Goal: Find specific page/section: Find specific page/section

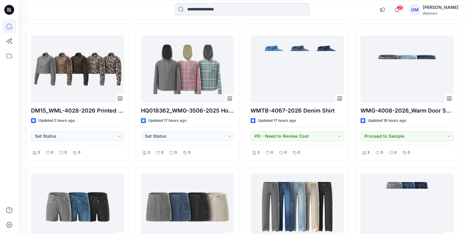
scroll to position [74, 0]
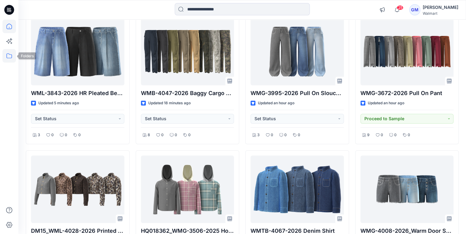
click at [10, 55] on icon at bounding box center [9, 56] width 14 height 14
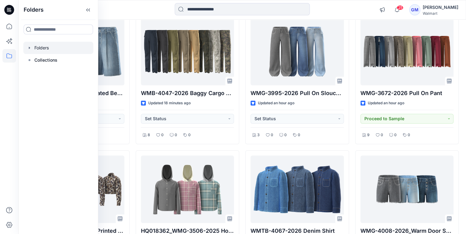
click at [31, 49] on icon "button" at bounding box center [29, 47] width 5 height 5
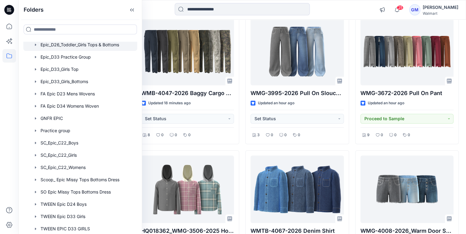
scroll to position [123, 0]
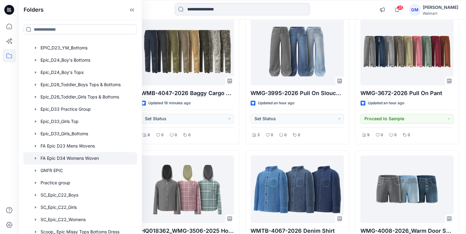
click at [95, 160] on div at bounding box center [80, 158] width 114 height 12
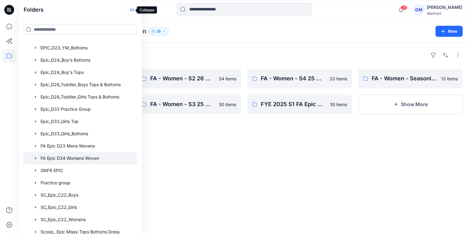
click at [130, 12] on icon at bounding box center [132, 10] width 10 height 10
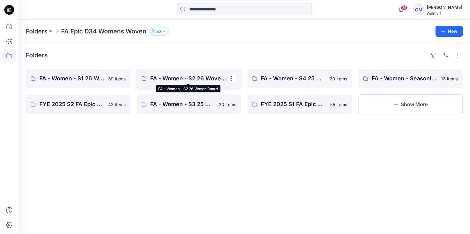
click at [192, 82] on p "FA - Women - S2 26 Woven Board" at bounding box center [188, 78] width 77 height 9
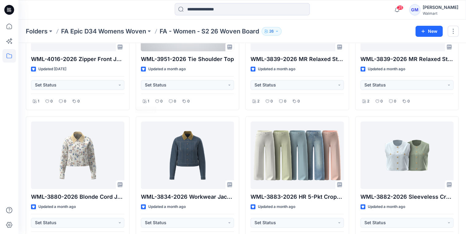
scroll to position [270, 0]
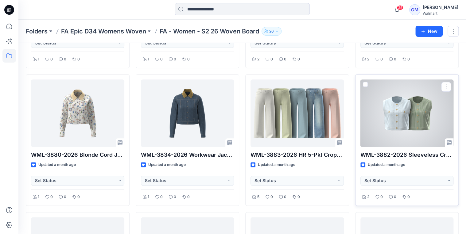
click at [422, 112] on div at bounding box center [407, 114] width 93 height 68
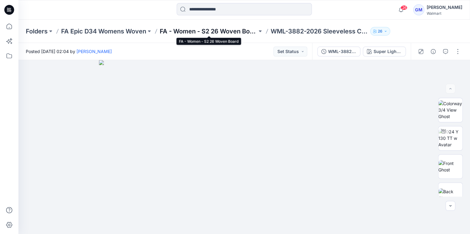
click at [232, 29] on p "FA - Women - S2 26 Woven Board" at bounding box center [208, 31] width 97 height 9
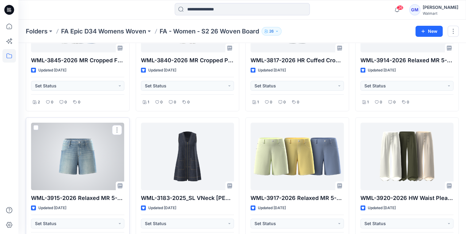
scroll to position [829, 0]
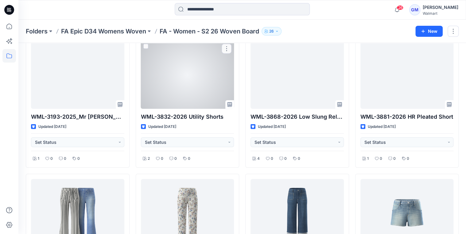
scroll to position [682, 0]
